Goal: Entertainment & Leisure: Consume media (video, audio)

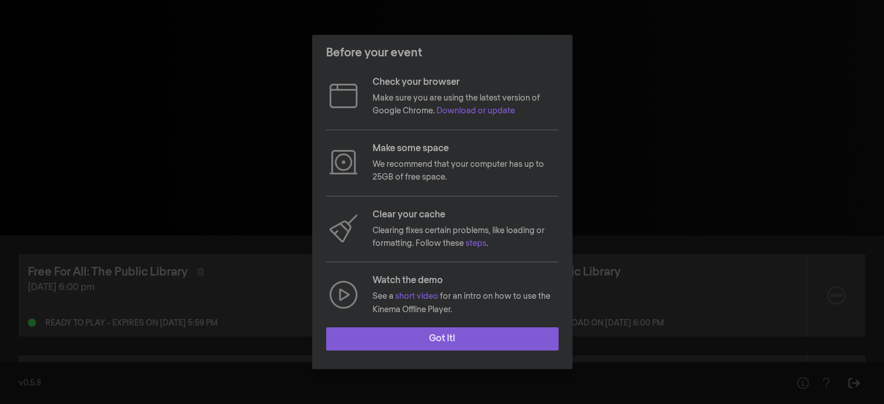
click at [508, 330] on button "Got it!" at bounding box center [442, 338] width 232 height 23
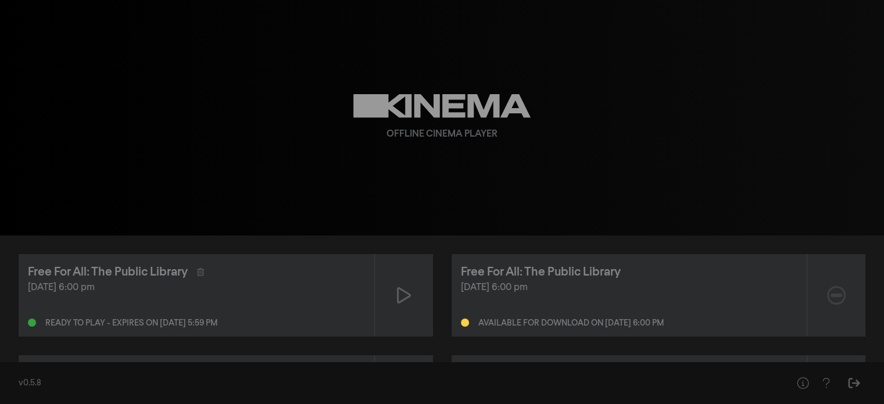
click at [688, 278] on div "Free For All: The Public Library" at bounding box center [629, 271] width 337 height 17
click at [818, 290] on div at bounding box center [836, 295] width 58 height 83
click at [283, 299] on div "Sep 11, 2025 at 6:00 pm Ready to play - expires on Sep 12, 2025 at 5:59 pm" at bounding box center [196, 304] width 337 height 46
click at [401, 316] on div at bounding box center [404, 295] width 58 height 83
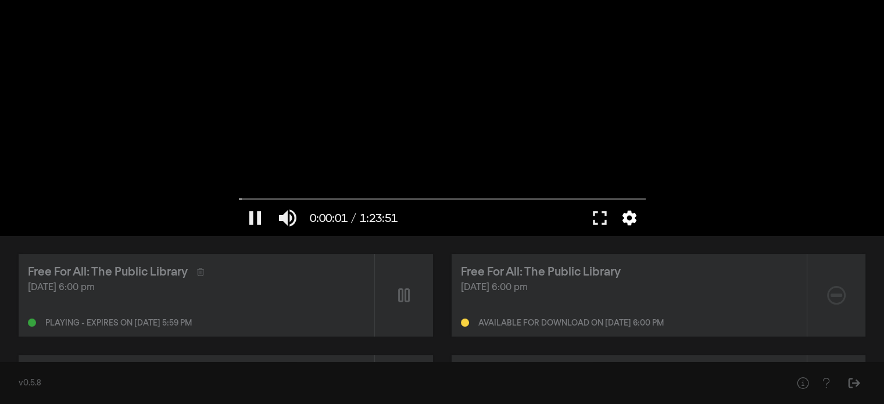
click at [628, 217] on button "settings" at bounding box center [629, 217] width 27 height 35
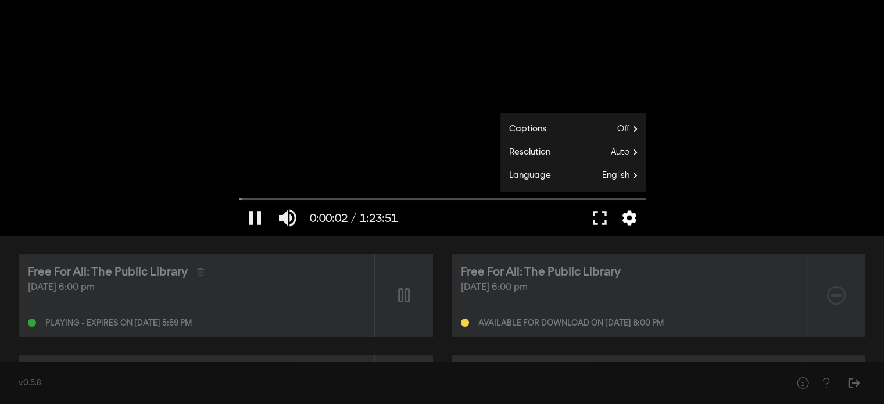
click at [628, 217] on button "settings" at bounding box center [629, 217] width 27 height 35
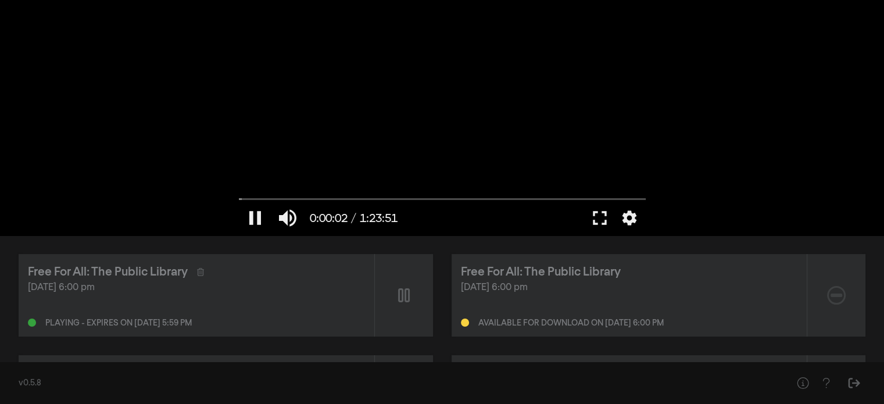
click at [420, 149] on div at bounding box center [442, 117] width 418 height 235
type input "3.11147"
click at [294, 328] on div "Free For All: The Public Library Sep 11, 2025 at 6:00 pm Ready to play - expire…" at bounding box center [197, 295] width 356 height 83
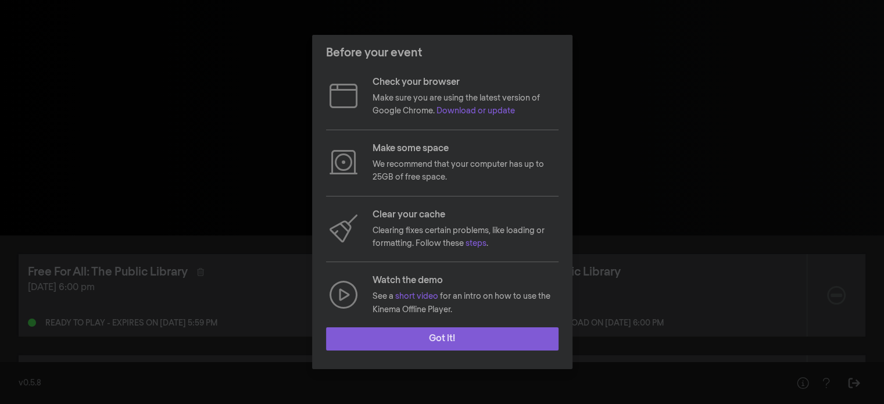
click at [495, 338] on button "Got it!" at bounding box center [442, 338] width 232 height 23
